Goal: Information Seeking & Learning: Learn about a topic

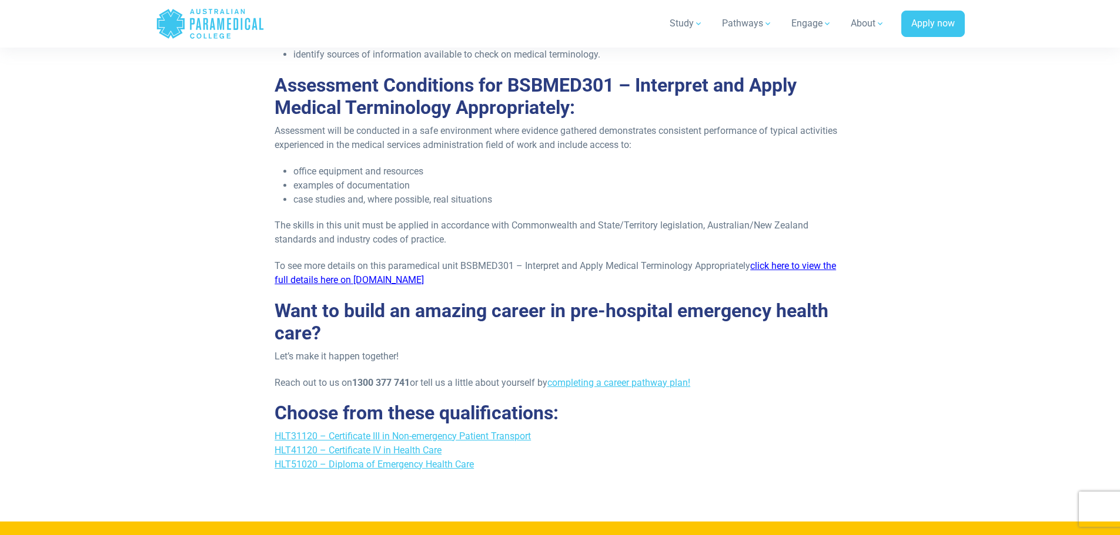
scroll to position [1293, 0]
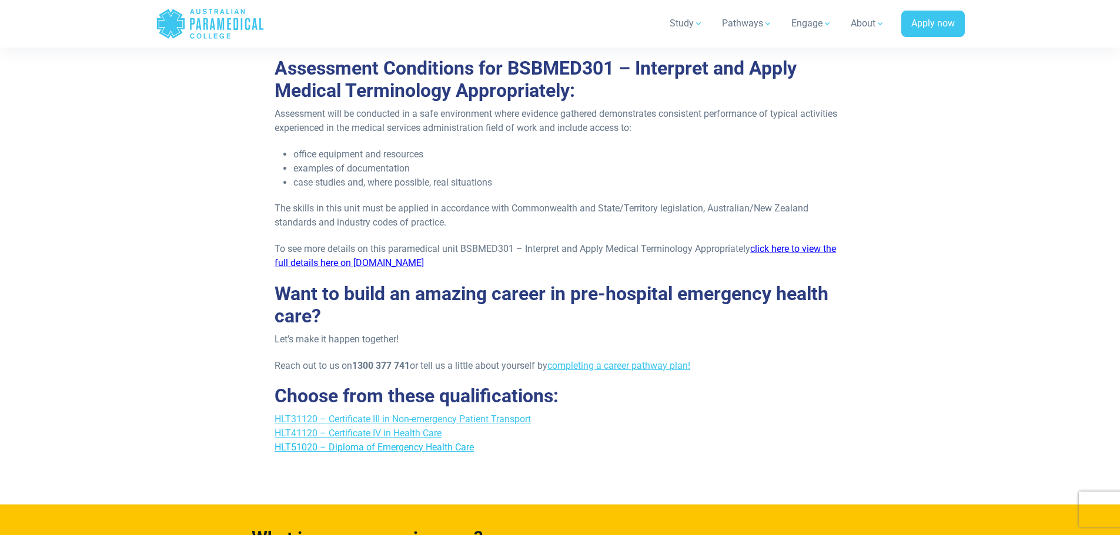
click at [385, 450] on link "HLT51020 – Diploma of Emergency Health Care" at bounding box center [373, 447] width 199 height 11
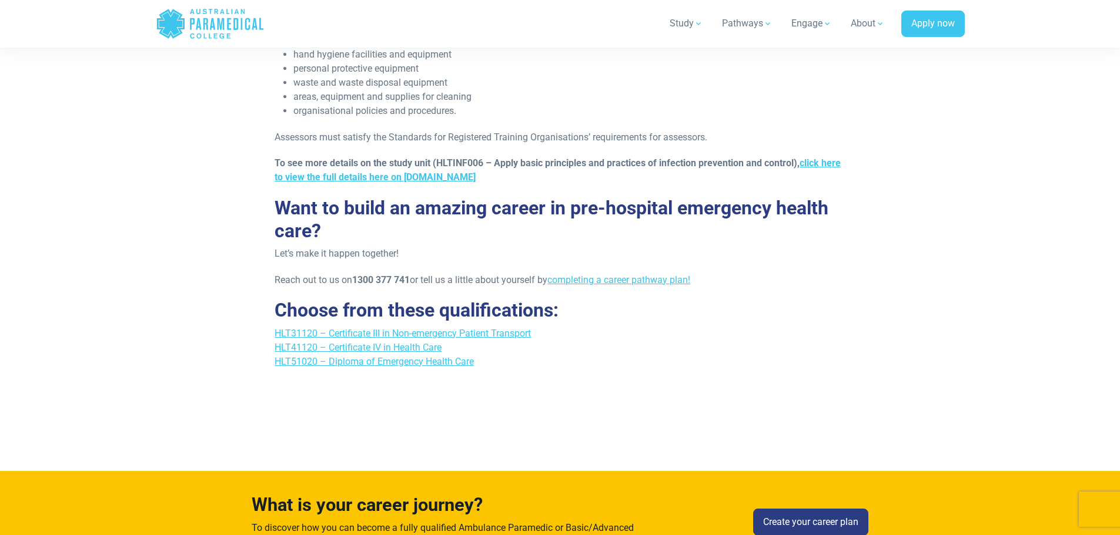
scroll to position [3174, 0]
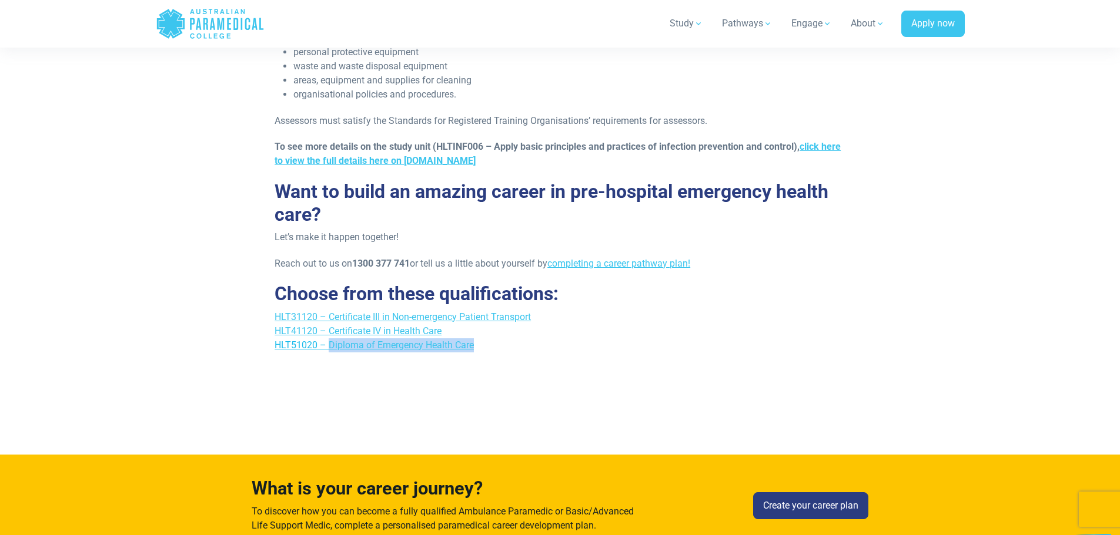
drag, startPoint x: 501, startPoint y: 331, endPoint x: 330, endPoint y: 333, distance: 171.6
click at [330, 333] on p "HLT31120 – Certificate III in Non-emergency Patient Transport HLT41120 – Certif…" at bounding box center [559, 331] width 571 height 42
copy link "Diploma of Emergency Health Care"
